Goal: Task Accomplishment & Management: Manage account settings

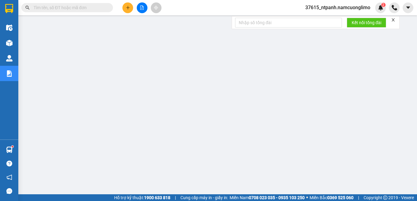
click at [335, 8] on span "37615_ntpanh.namcuonglimo" at bounding box center [338, 8] width 75 height 8
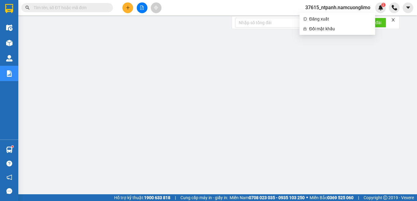
click at [336, 6] on span "37615_ntpanh.namcuonglimo" at bounding box center [338, 8] width 75 height 8
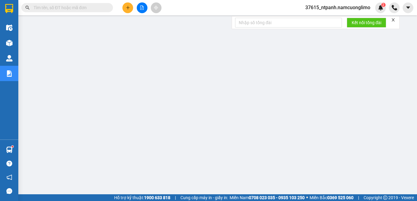
click at [327, 10] on span "37615_ntpanh.namcuonglimo" at bounding box center [338, 8] width 75 height 8
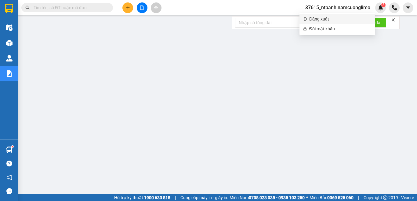
click at [316, 19] on span "Đăng xuất" at bounding box center [340, 19] width 62 height 7
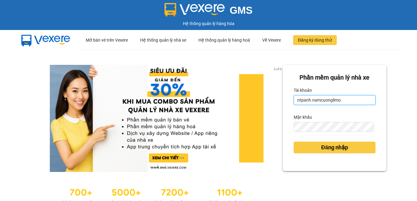
click at [342, 100] on input "ntpanh.namcuonglimo" at bounding box center [335, 100] width 82 height 10
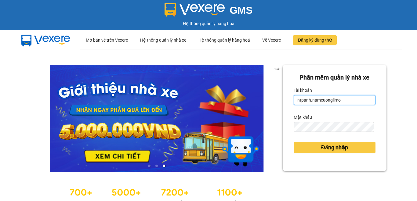
click at [300, 100] on input "ntpanh.namcuonglimo" at bounding box center [335, 100] width 82 height 10
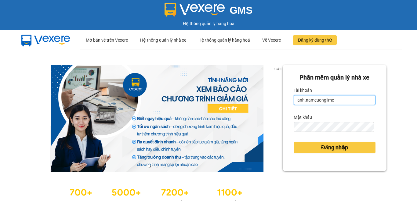
click at [300, 101] on input "anh.namcuonglimo" at bounding box center [335, 100] width 82 height 10
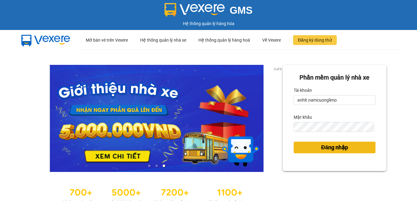
type input "anhlt.namcuonglimo"
click at [323, 145] on span "Đăng nhập" at bounding box center [334, 147] width 27 height 9
click at [328, 150] on span "Đăng nhập" at bounding box center [334, 147] width 27 height 9
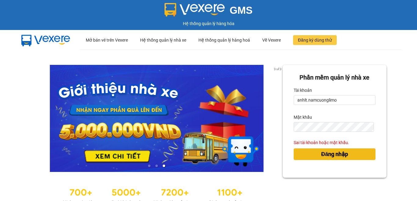
click at [334, 158] on span "Đăng nhập" at bounding box center [334, 154] width 27 height 9
